Goal: Navigation & Orientation: Find specific page/section

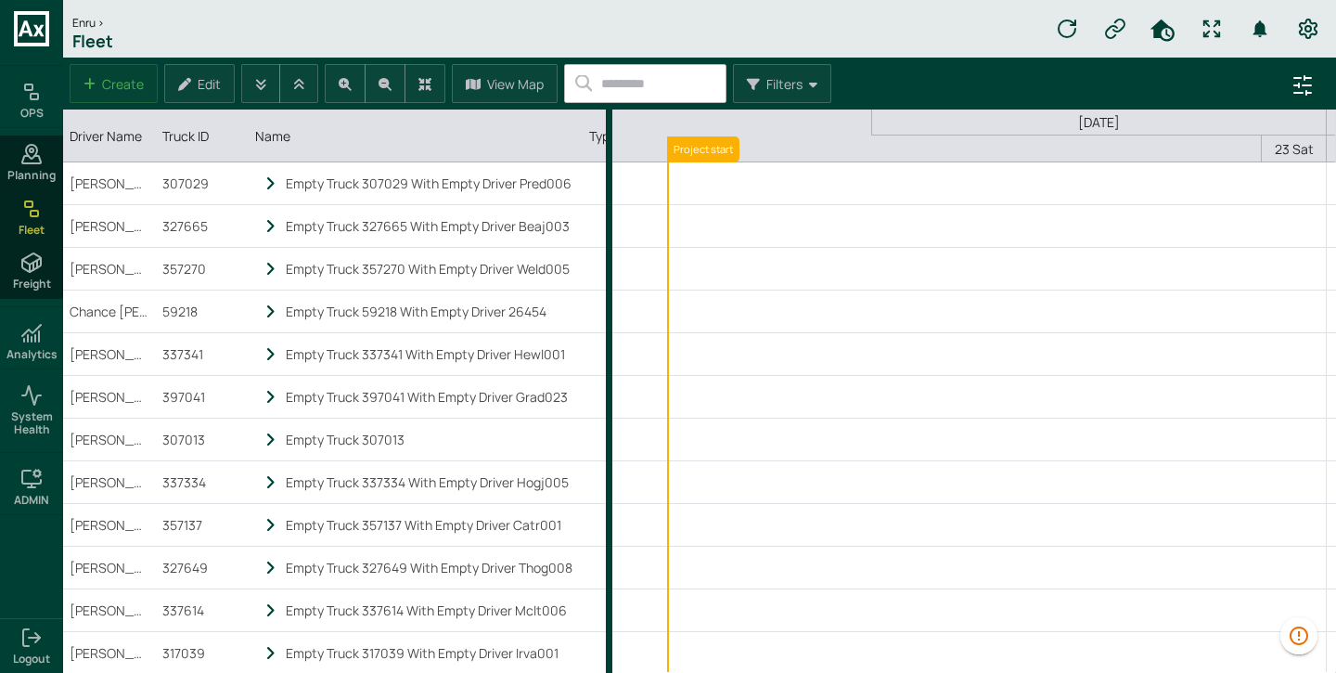
scroll to position [0, 710]
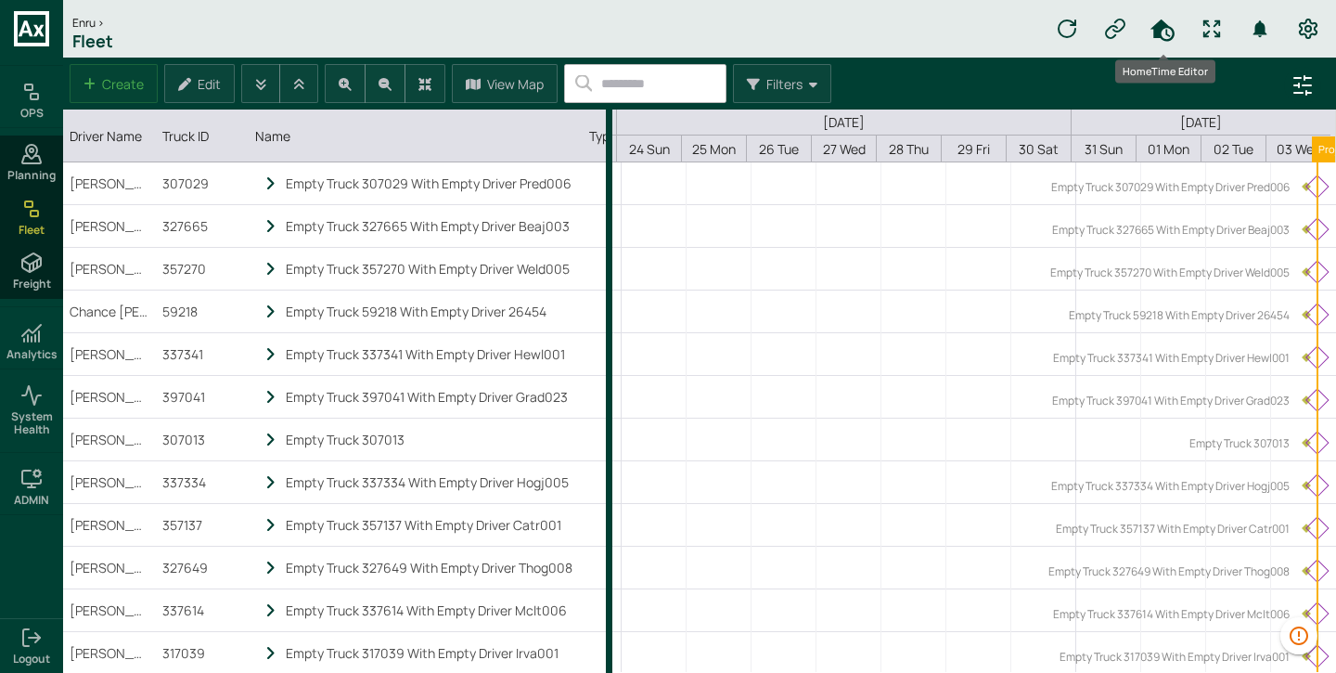
click at [1158, 25] on icon "HomeTime Editor" at bounding box center [1163, 30] width 24 height 22
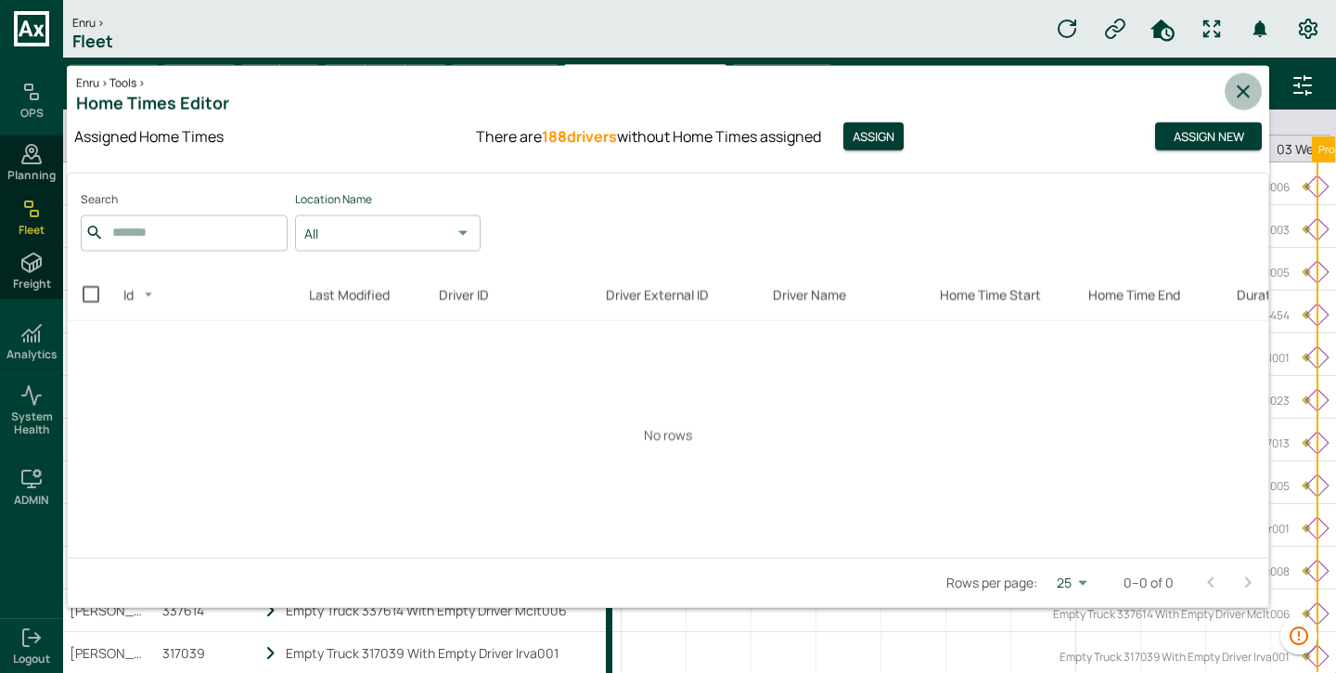
click at [1236, 97] on icon "button" at bounding box center [1243, 91] width 22 height 22
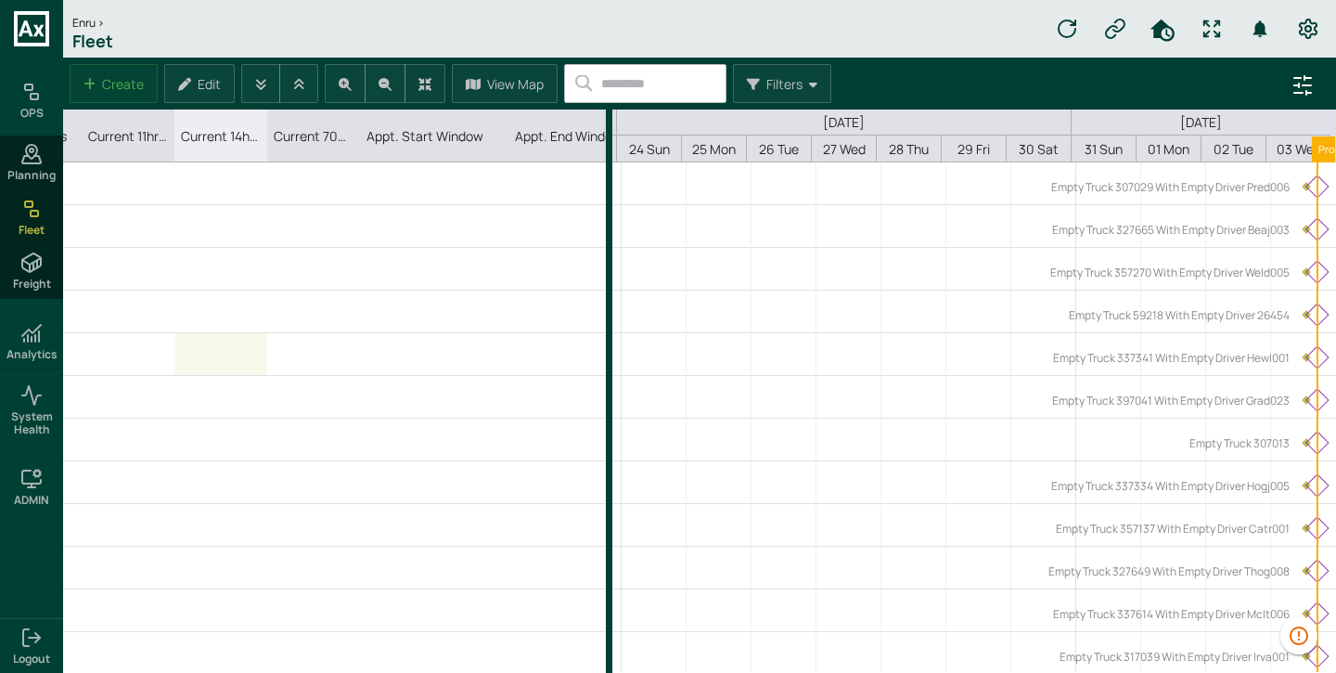
scroll to position [0, 1474]
